Goal: Communication & Community: Answer question/provide support

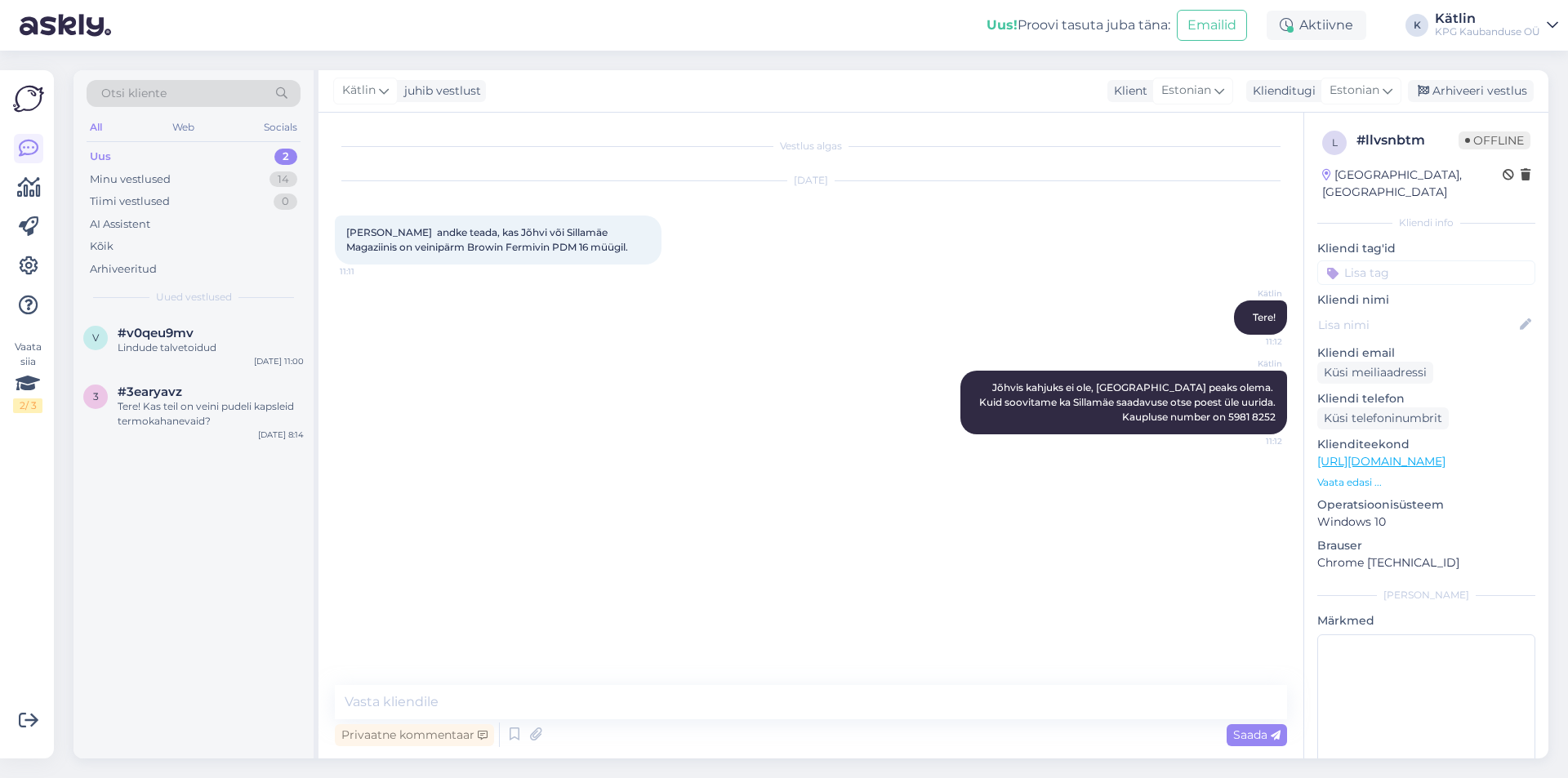
click at [182, 356] on div "v #v0qeu9mv Lindude talvetoidud [DATE] 11:00" at bounding box center [194, 343] width 240 height 59
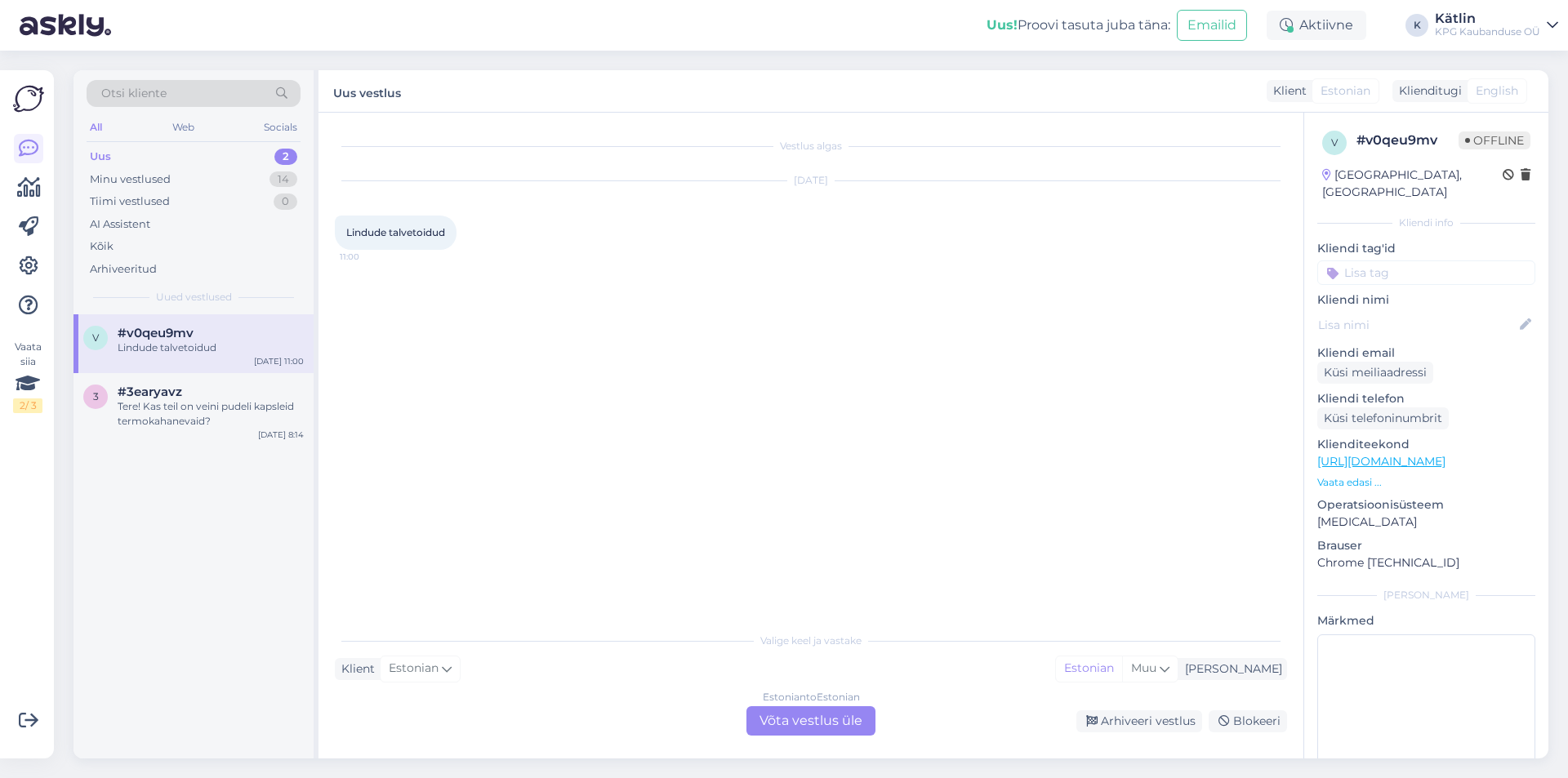
click at [773, 721] on div "Estonian to Estonian Võta vestlus üle" at bounding box center [811, 721] width 129 height 30
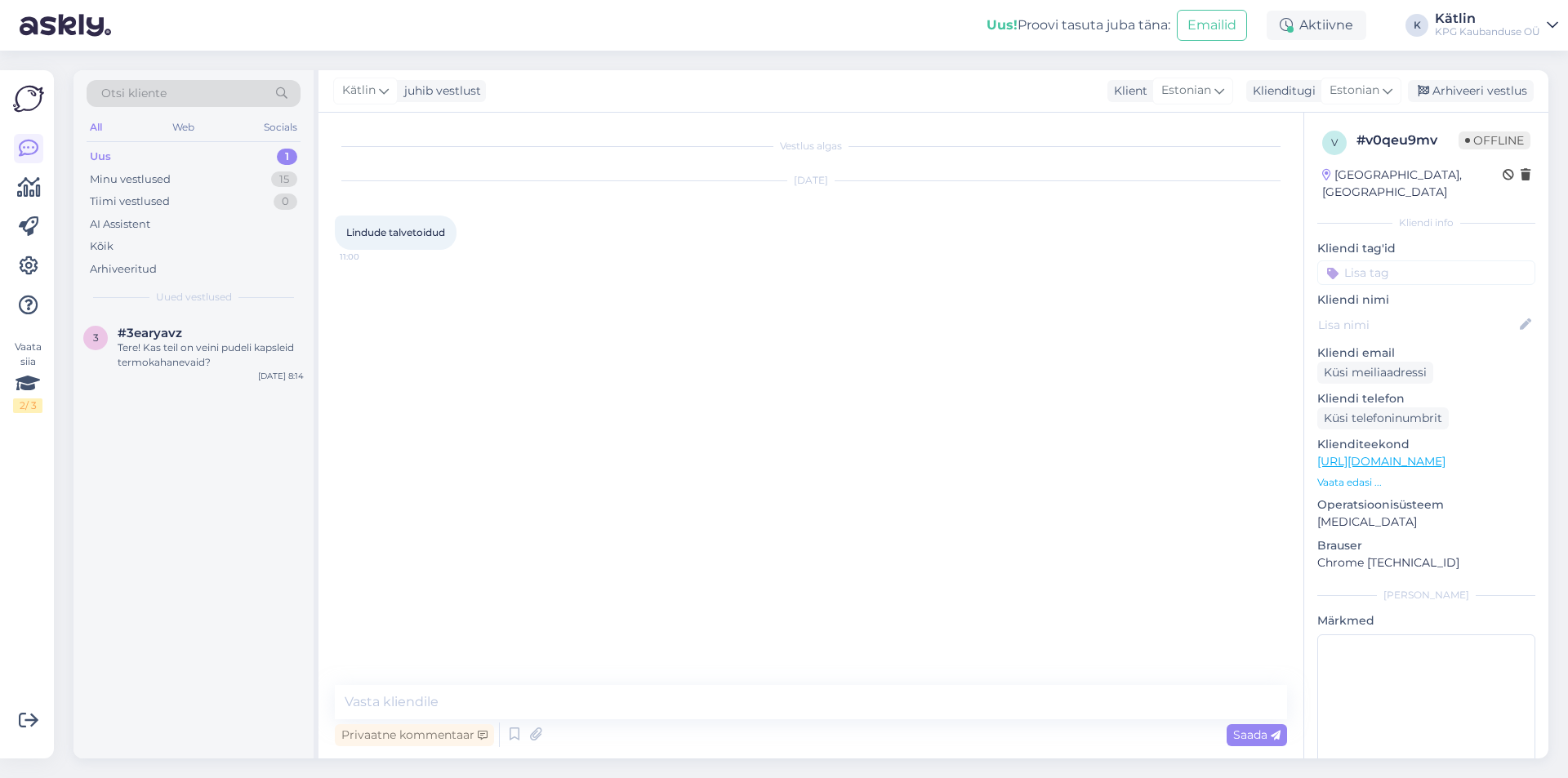
click at [567, 680] on div "Vestlus algas [DATE] Lindude talvetoidud 11:00 Privaatne kommentaar Saada" at bounding box center [811, 435] width 985 height 646
click at [564, 691] on textarea at bounding box center [811, 702] width 952 height 34
paste textarea "[URL][DOMAIN_NAME]"
type textarea "[URL][DOMAIN_NAME]"
click at [129, 178] on div "Minu vestlused" at bounding box center [131, 180] width 81 height 17
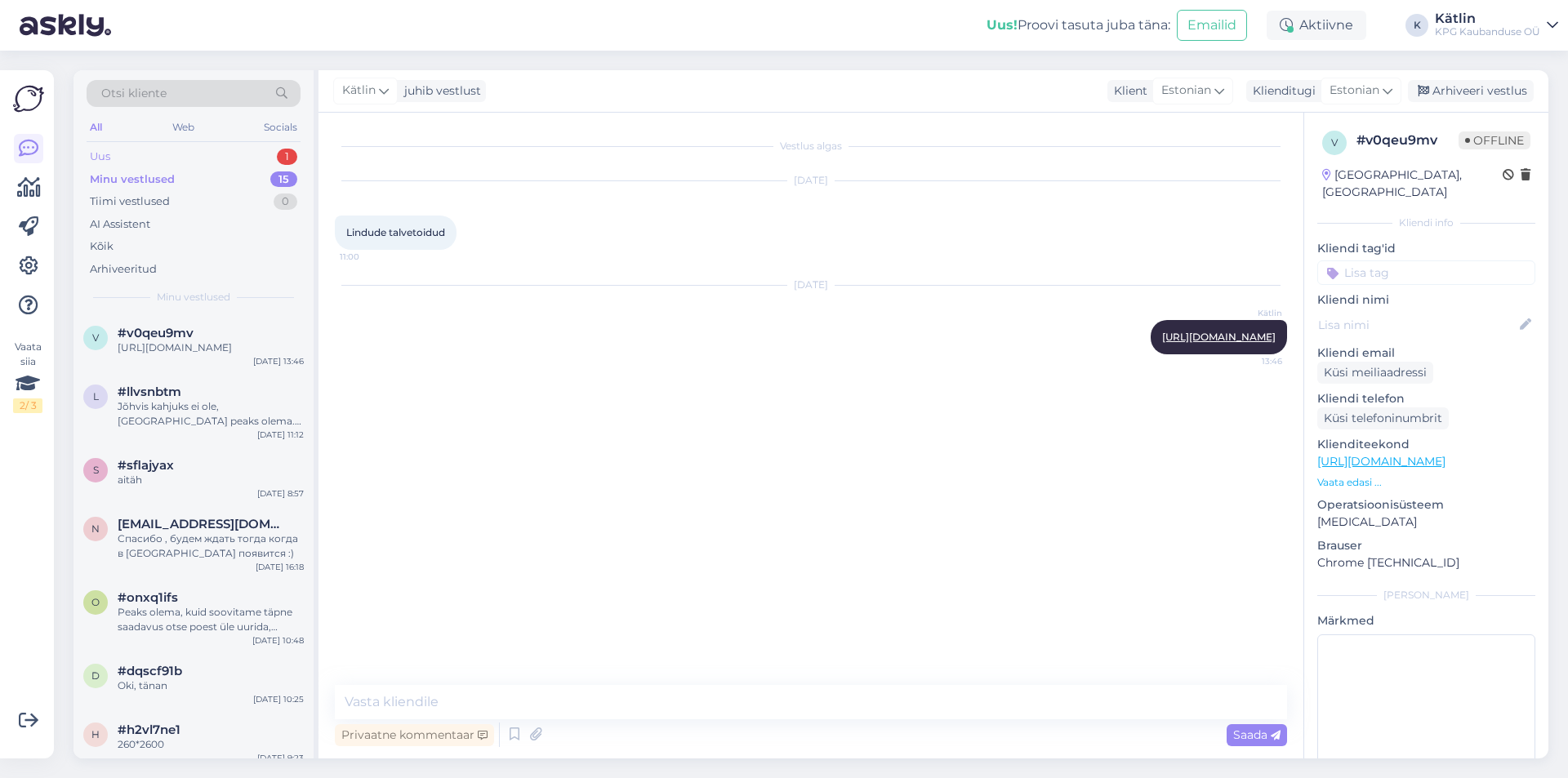
click at [147, 156] on div "Uus 1" at bounding box center [194, 157] width 214 height 23
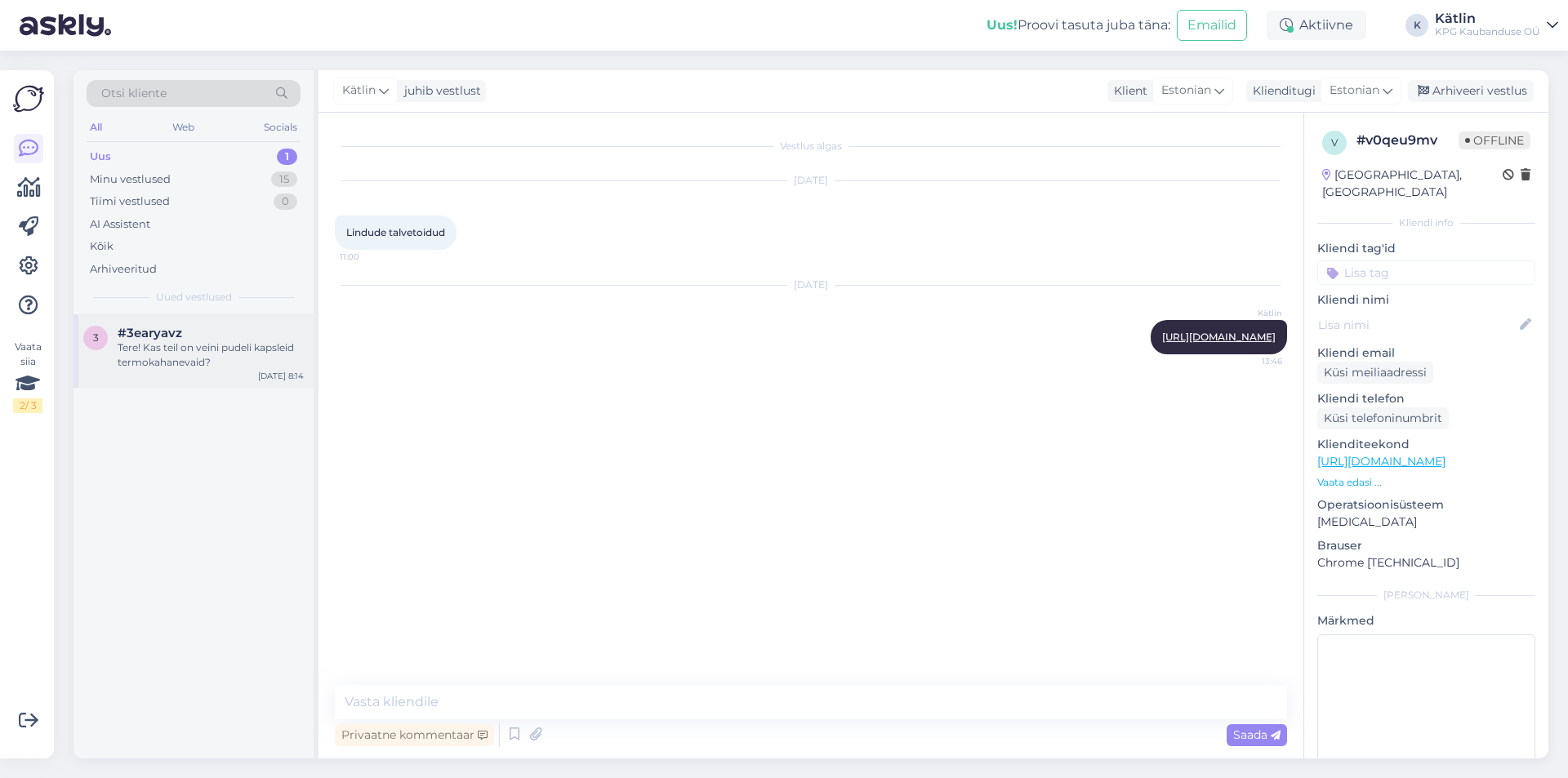
click at [176, 374] on div "3 #3earyavz Tere! Kas teil on veini pudeli kapsleid termokahanevaid? [DATE] 8:14" at bounding box center [194, 351] width 240 height 74
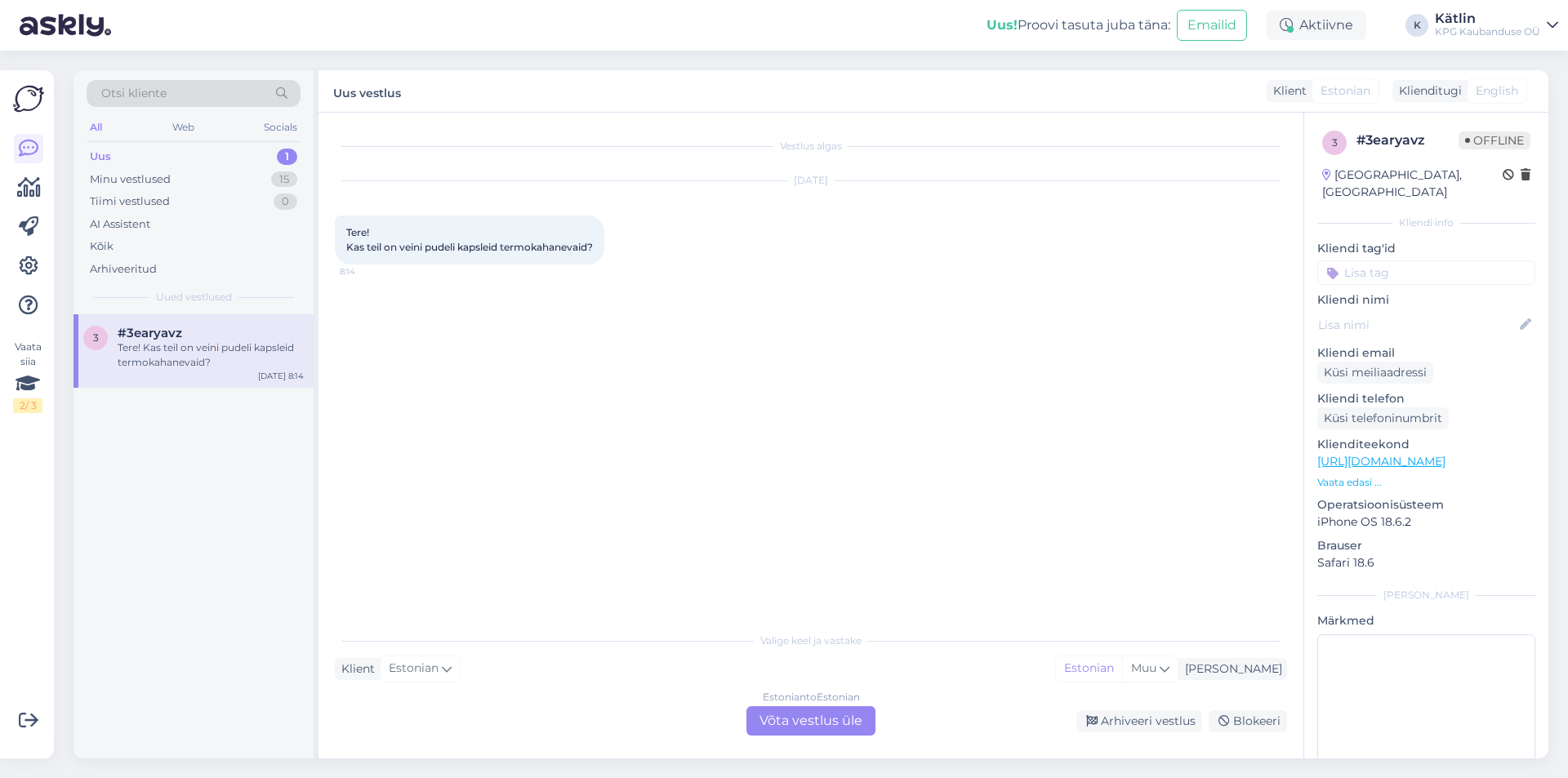
click at [115, 147] on div "Uus 1" at bounding box center [194, 157] width 214 height 23
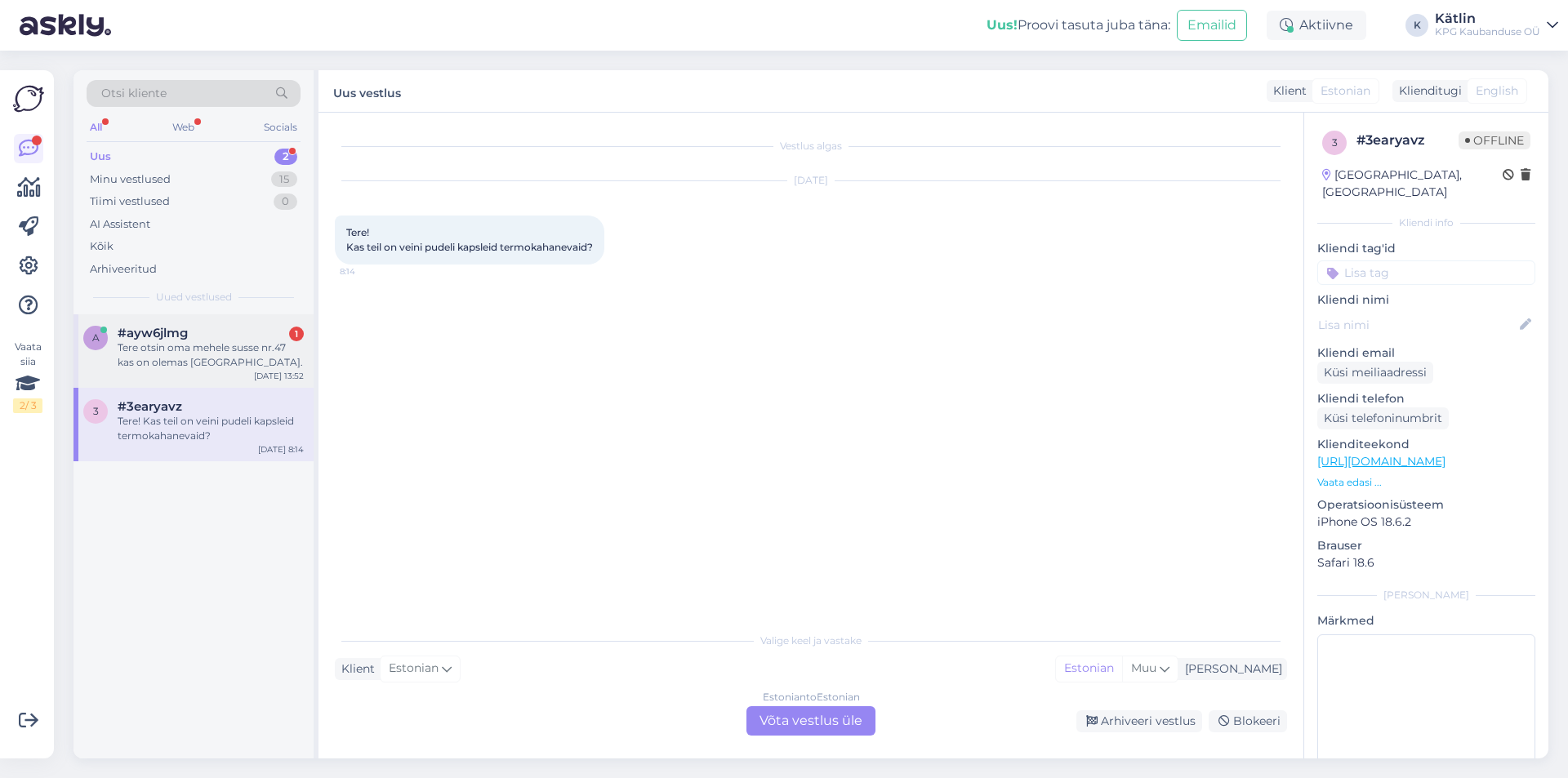
click at [257, 337] on div "#ayw6jlmg 1" at bounding box center [210, 334] width 186 height 15
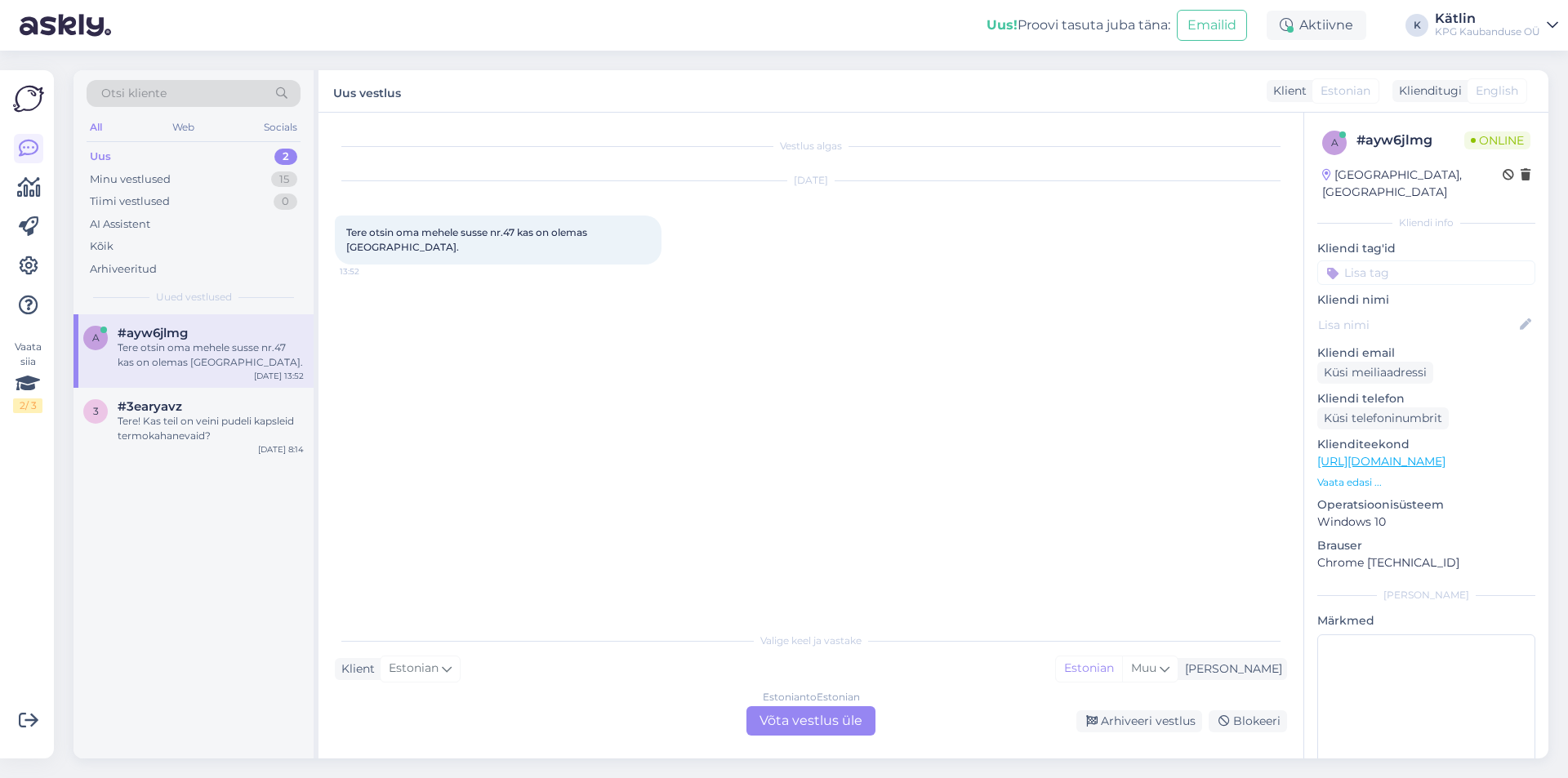
click at [1445, 454] on link "[URL][DOMAIN_NAME]" at bounding box center [1381, 462] width 128 height 15
click at [799, 718] on div "Estonian to Estonian Võta vestlus üle" at bounding box center [811, 721] width 129 height 30
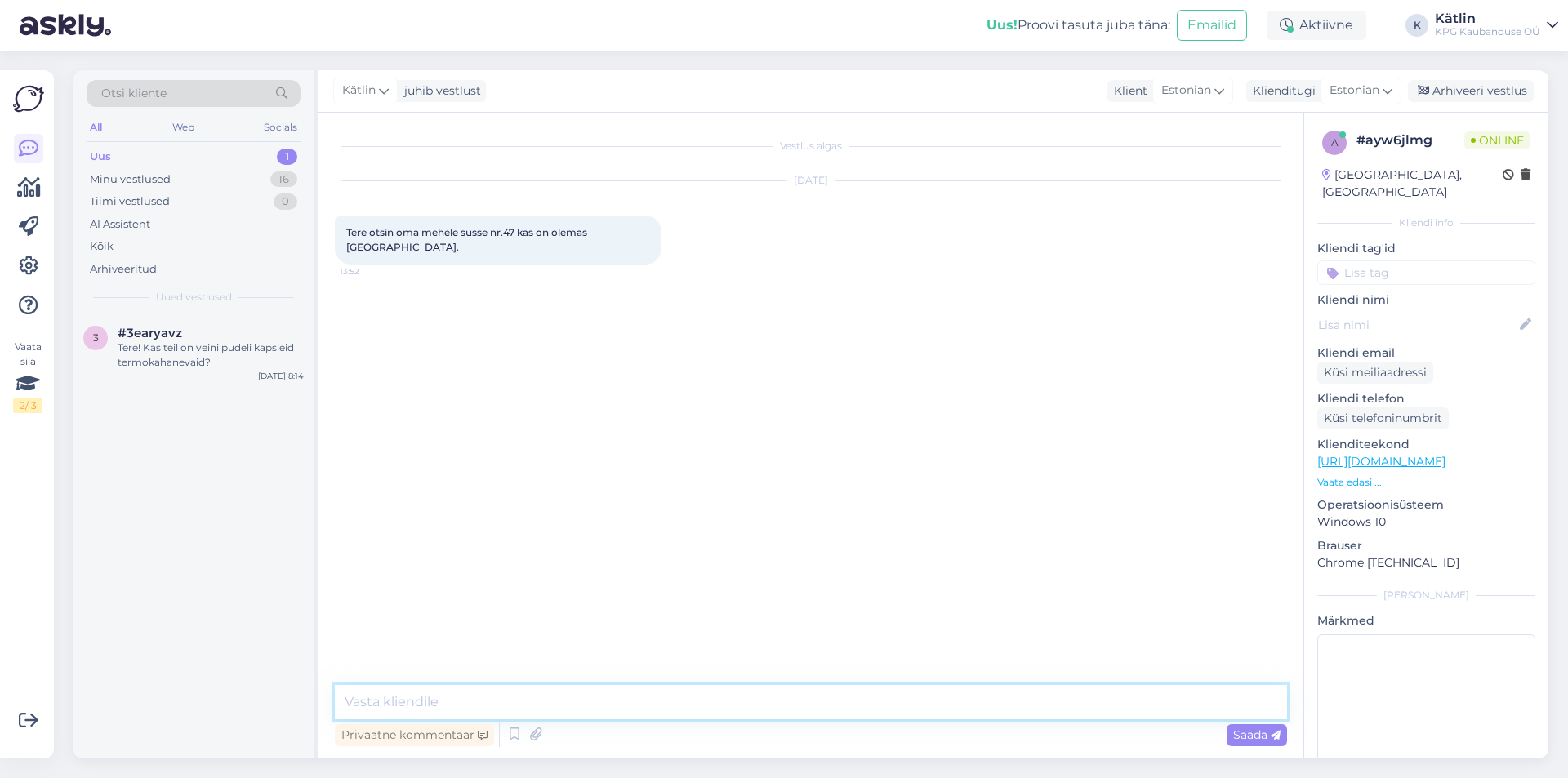
click at [798, 718] on textarea at bounding box center [811, 702] width 952 height 34
paste textarea "5553 0842"
type textarea "Tere! Palun helistage otse [GEOGRAPHIC_DATA] [PERSON_NAME] uurige kauplusest ko…"
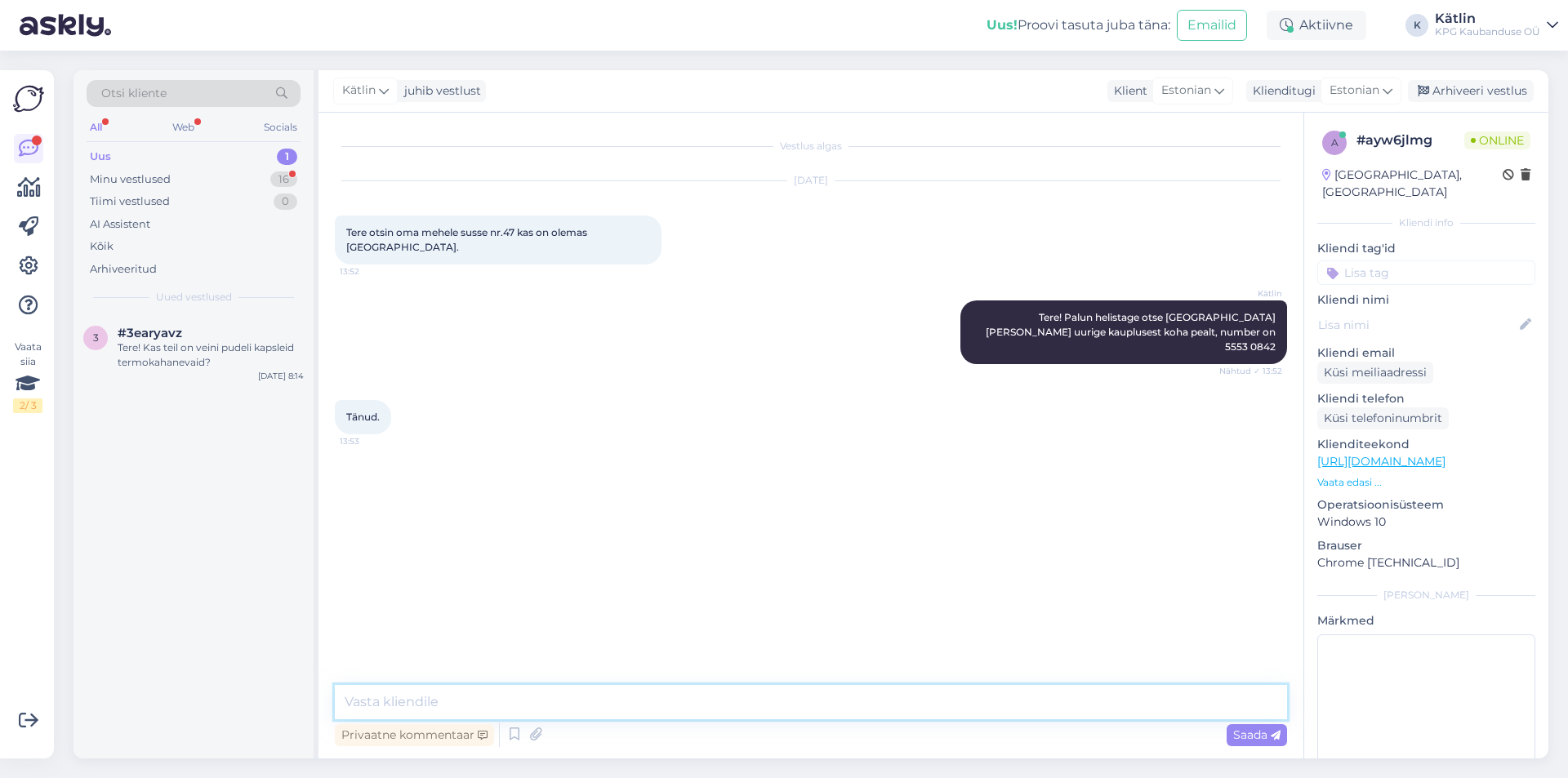
click at [406, 708] on textarea at bounding box center [811, 702] width 952 height 34
